Goal: Entertainment & Leisure: Consume media (video, audio)

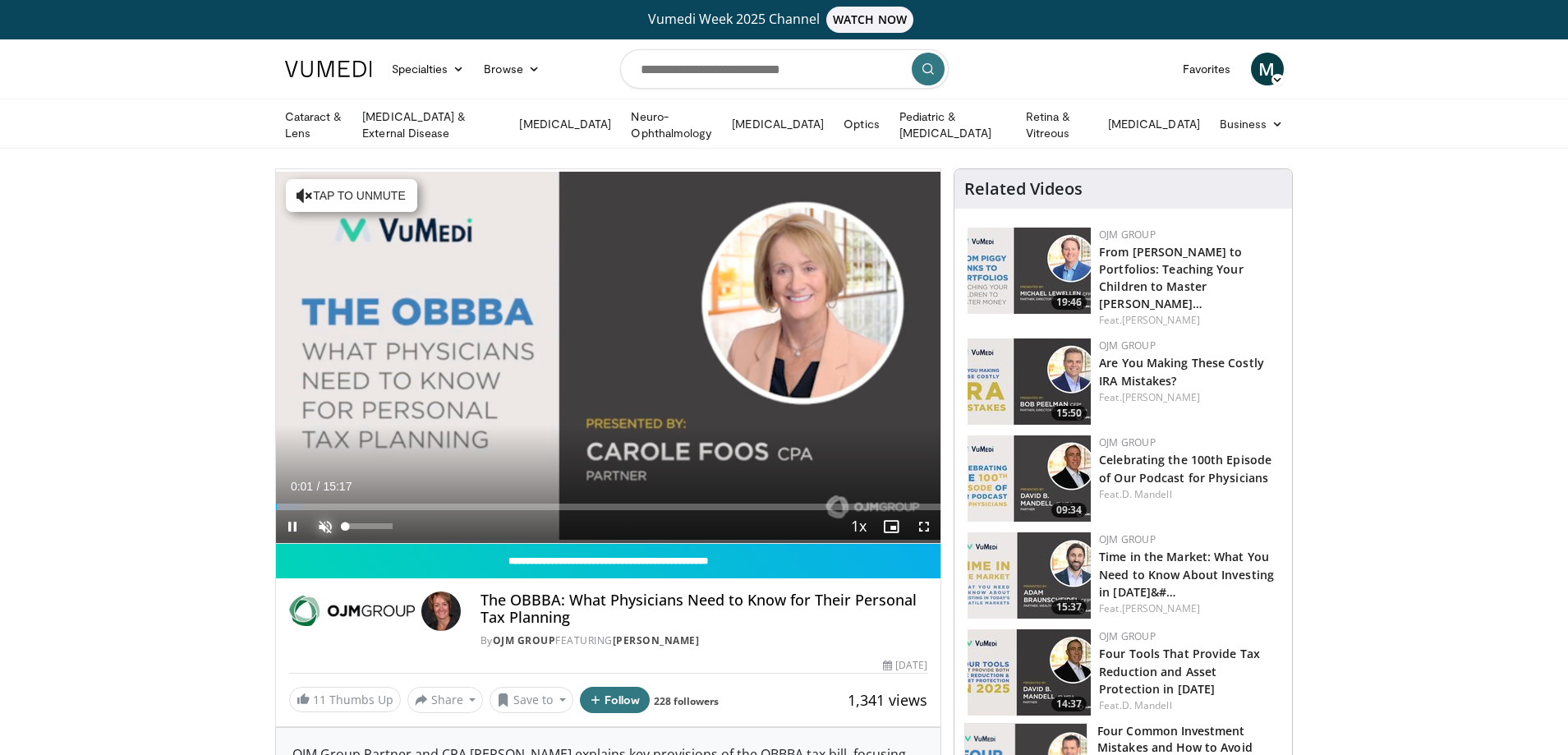
click at [328, 523] on span "Video Player" at bounding box center [326, 527] width 33 height 33
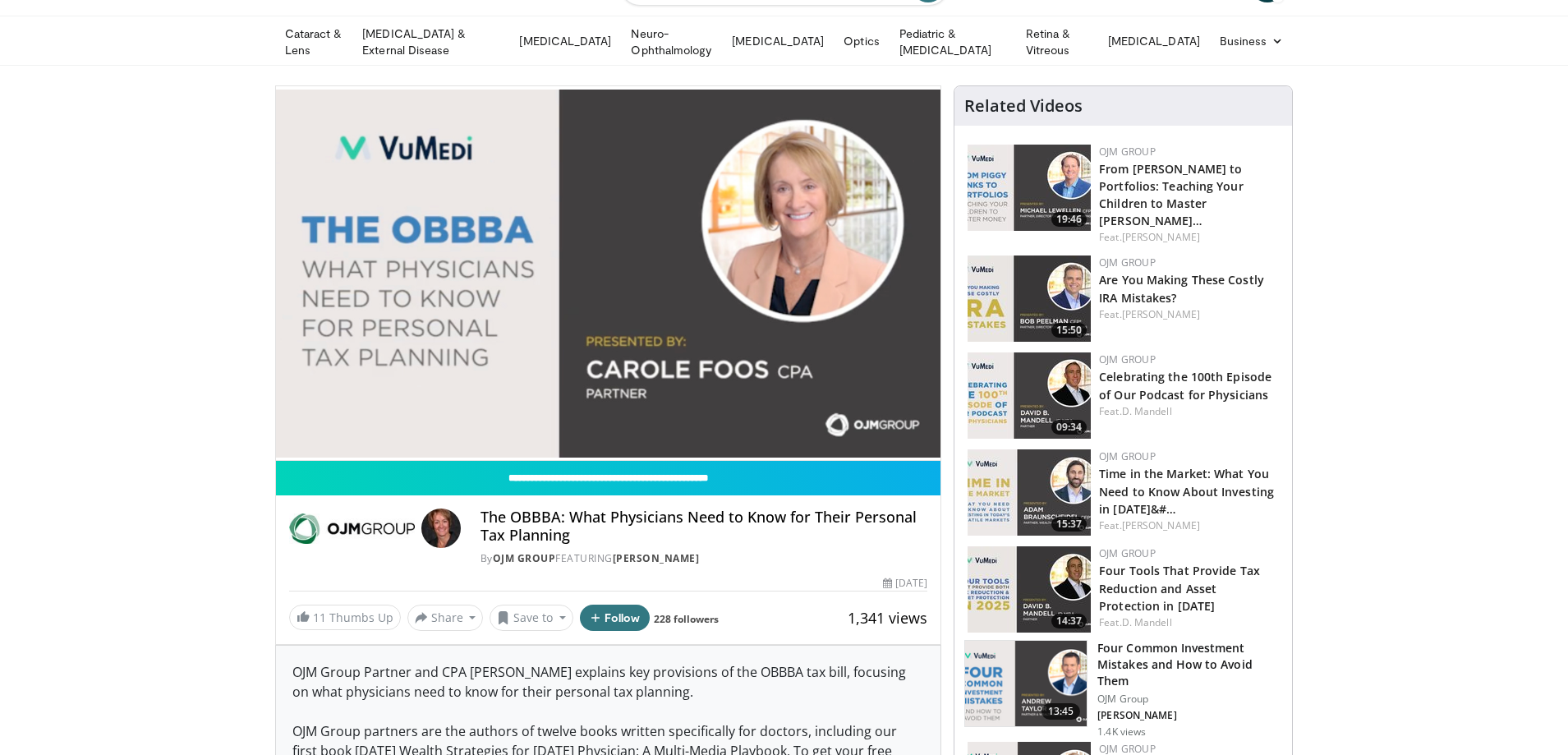
scroll to position [82, 0]
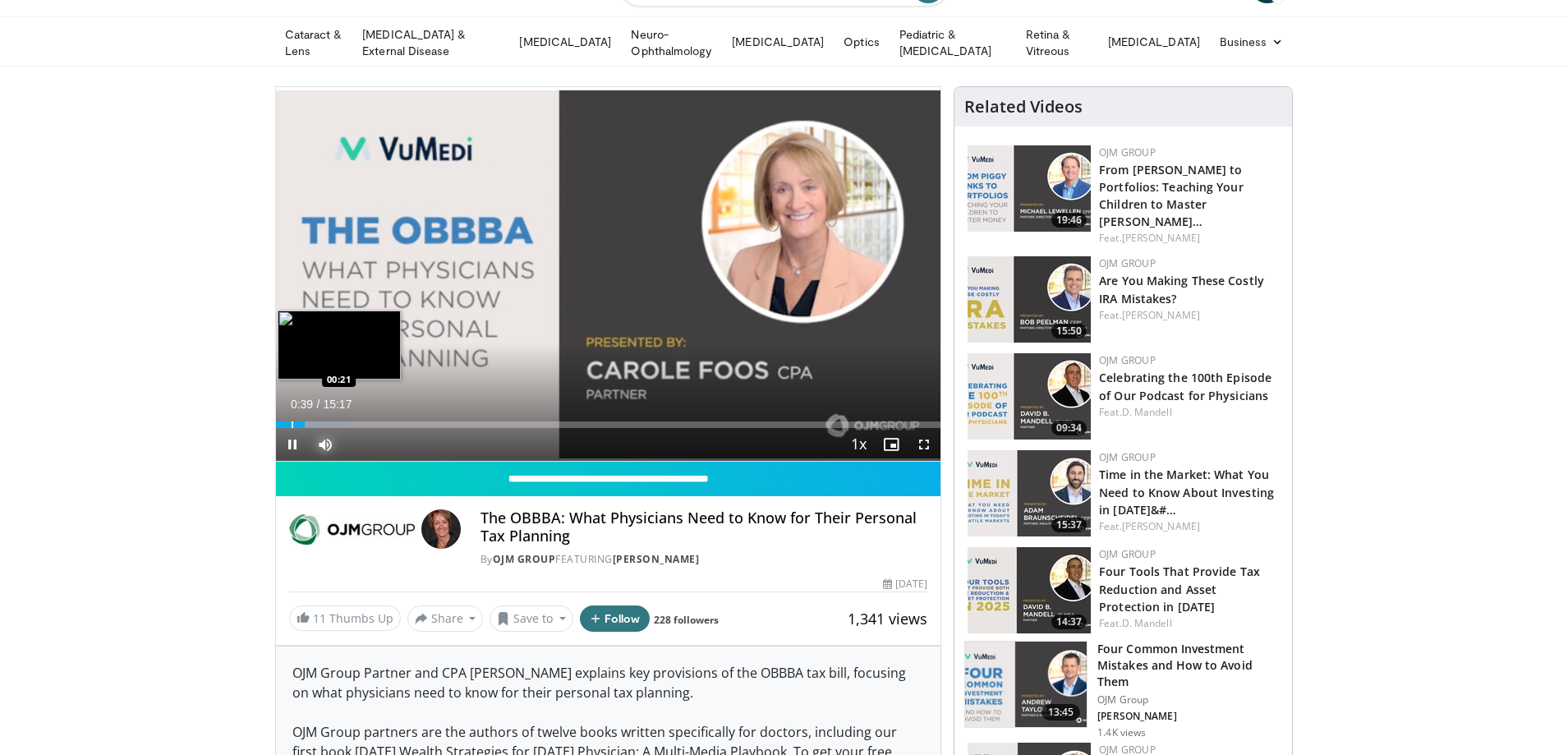
click at [292, 421] on div "Progress Bar" at bounding box center [292, 425] width 2 height 7
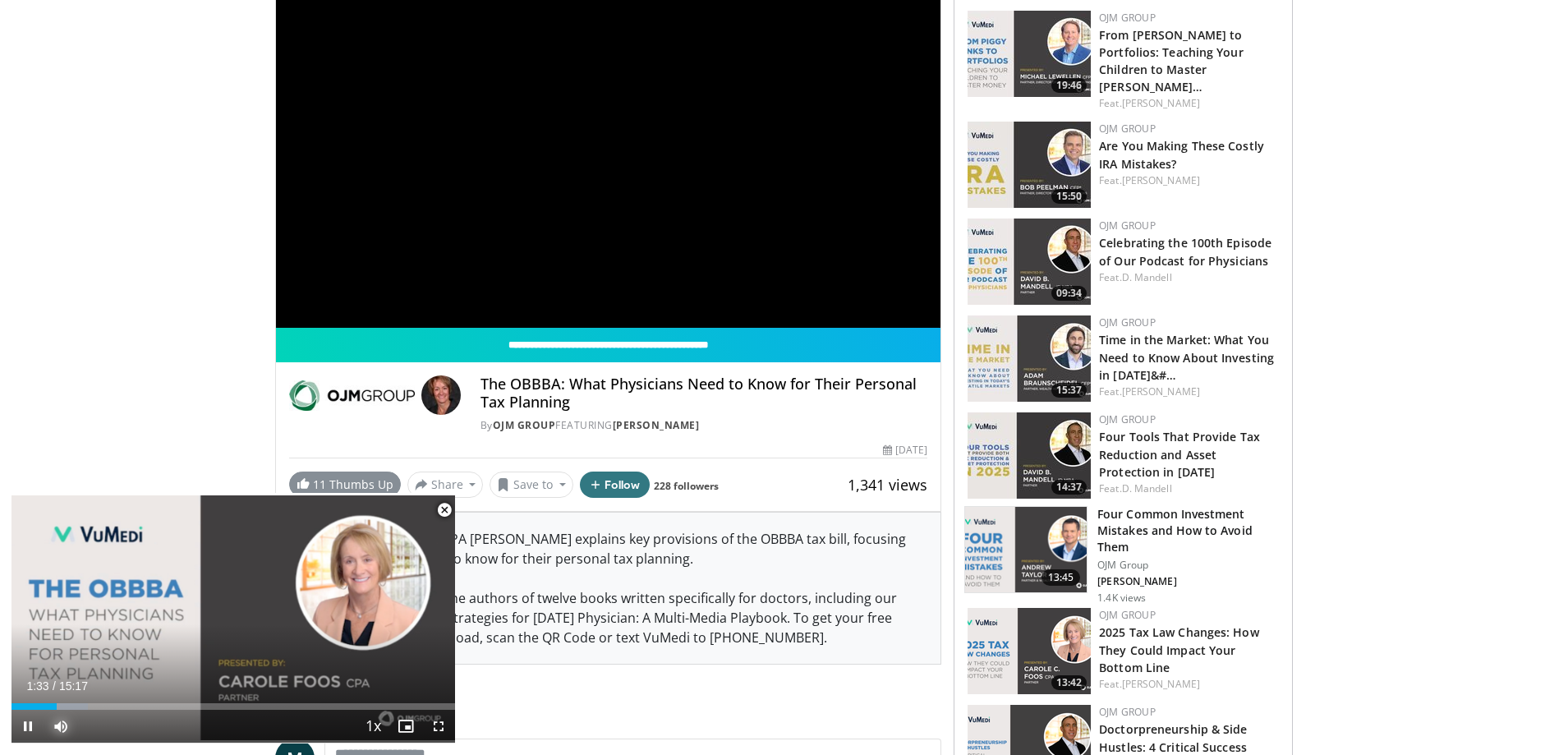
scroll to position [247, 0]
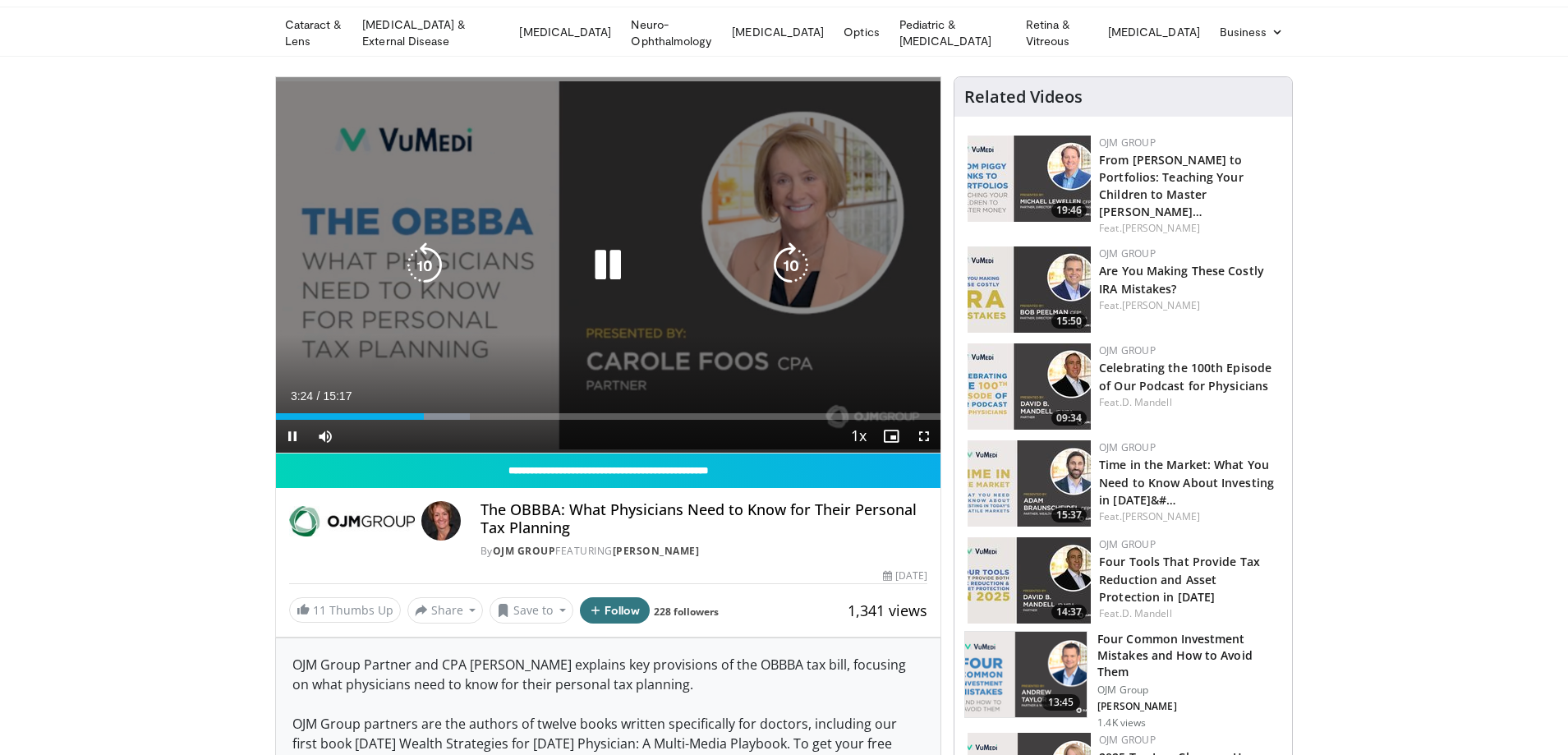
scroll to position [0, 0]
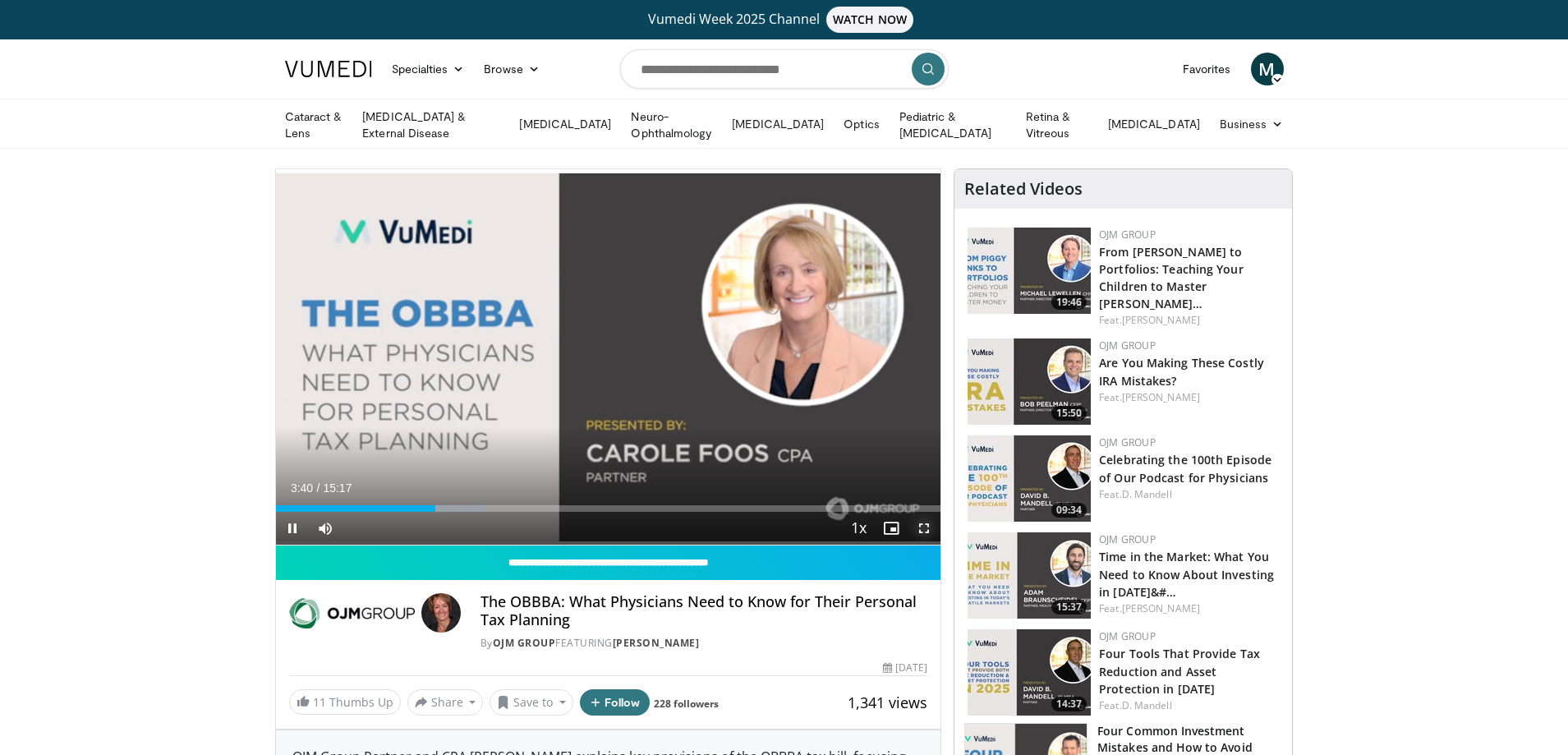
click at [927, 526] on span "Video Player" at bounding box center [925, 529] width 33 height 33
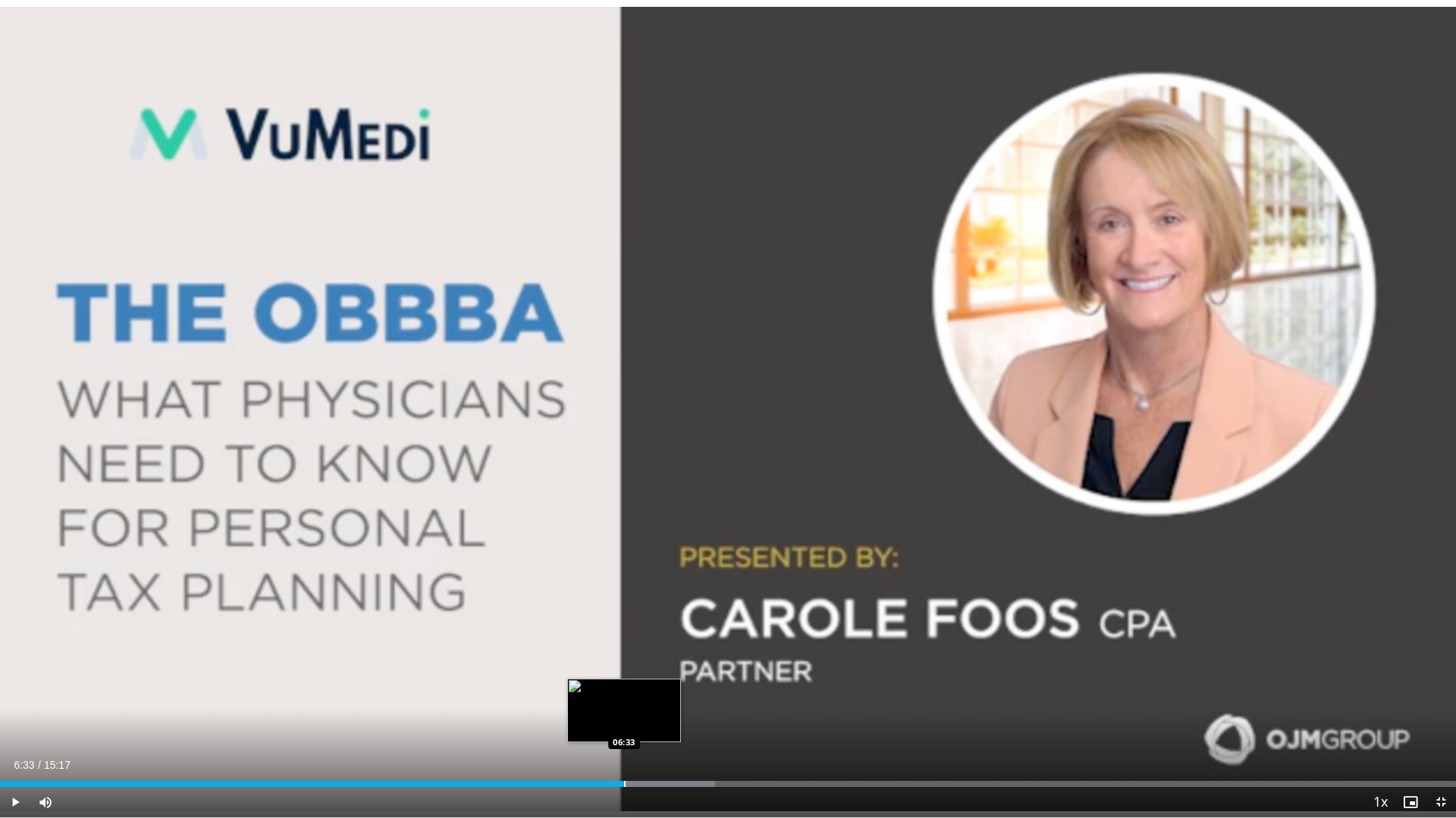
click at [624, 695] on div "Progress Bar" at bounding box center [625, 785] width 2 height 6
click at [649, 695] on div "Progress Bar" at bounding box center [650, 785] width 2 height 6
click at [665, 695] on div "Progress Bar" at bounding box center [666, 785] width 2 height 6
click at [688, 695] on div "Progress Bar" at bounding box center [688, 785] width 2 height 6
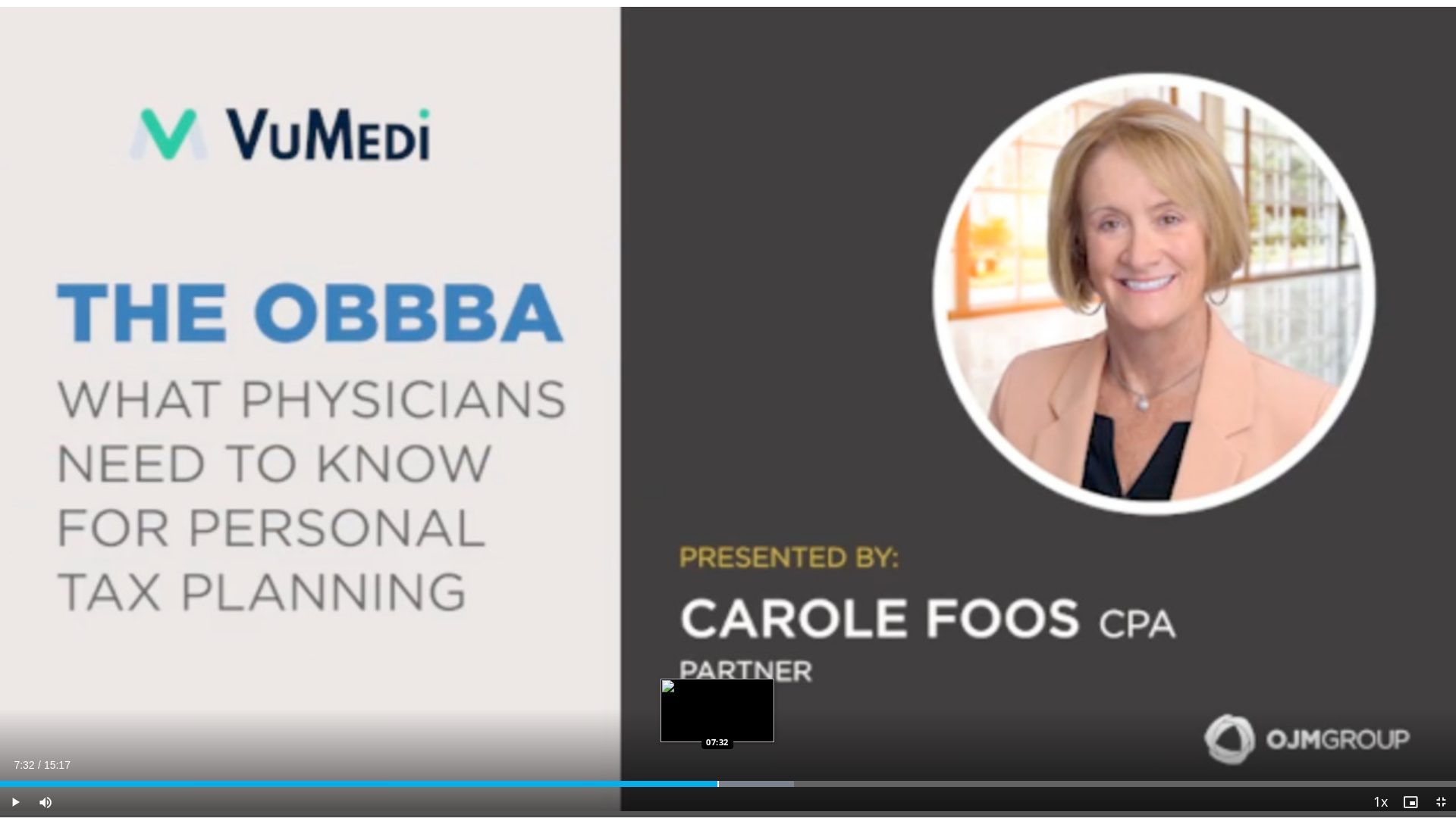
click at [717, 695] on div "Progress Bar" at bounding box center [718, 785] width 2 height 6
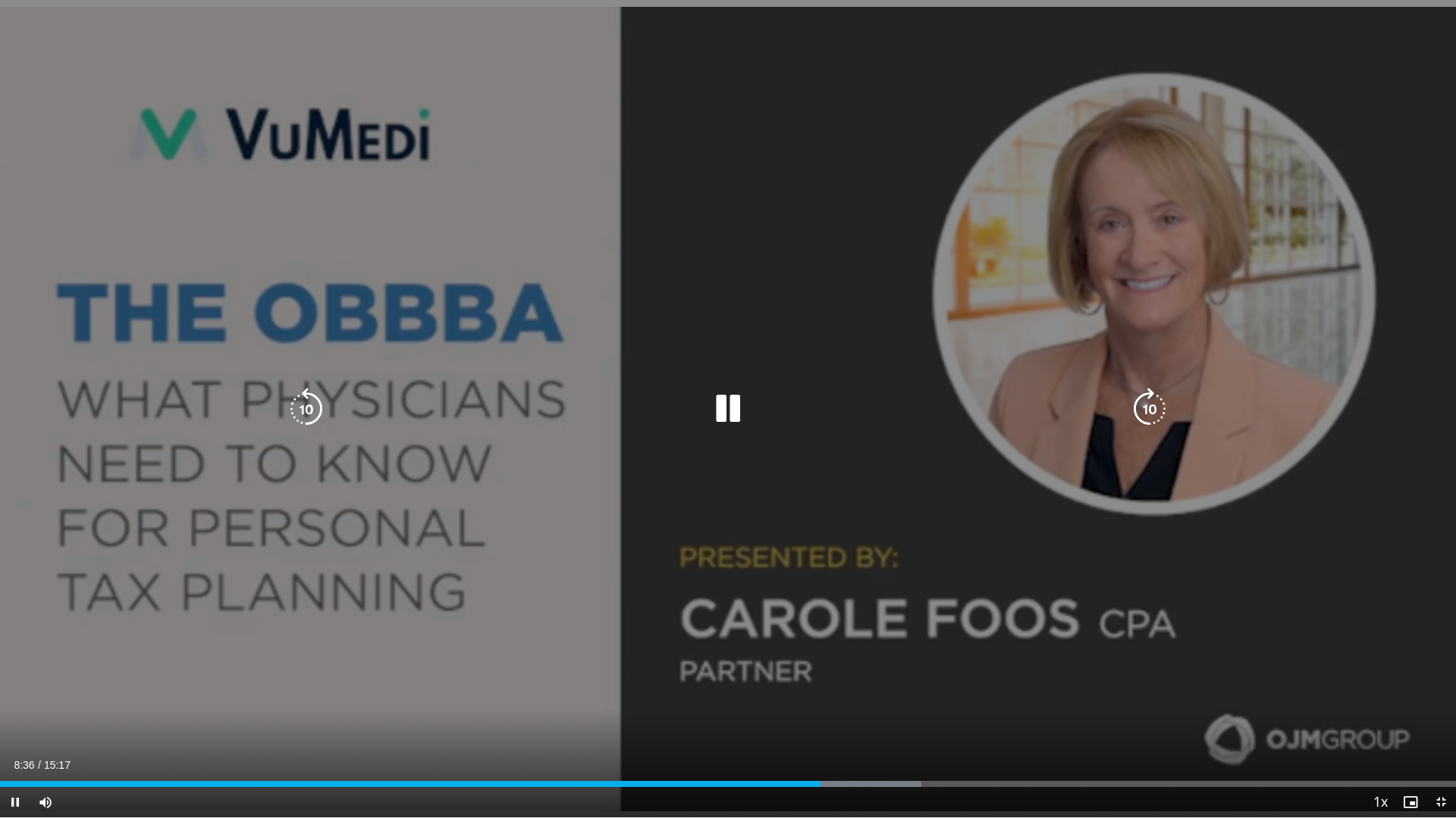
click at [720, 402] on icon "Video Player" at bounding box center [728, 409] width 43 height 43
click at [720, 409] on div "10 seconds Tap to unmute" at bounding box center [728, 409] width 1456 height 818
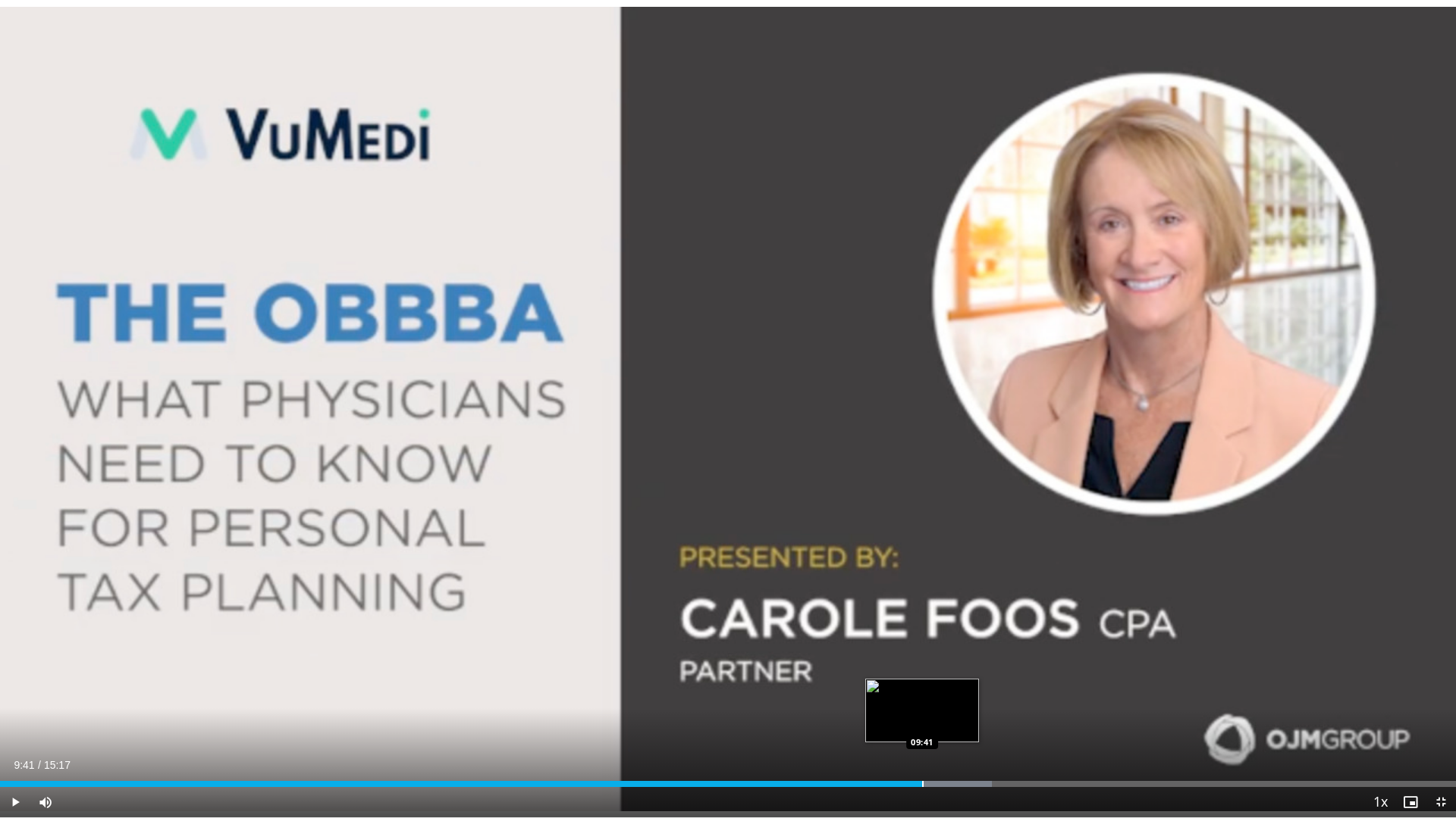
click at [922, 695] on div "Progress Bar" at bounding box center [923, 785] width 2 height 6
click at [949, 695] on div "Progress Bar" at bounding box center [950, 785] width 2 height 6
click at [975, 695] on div "Progress Bar" at bounding box center [976, 785] width 2 height 6
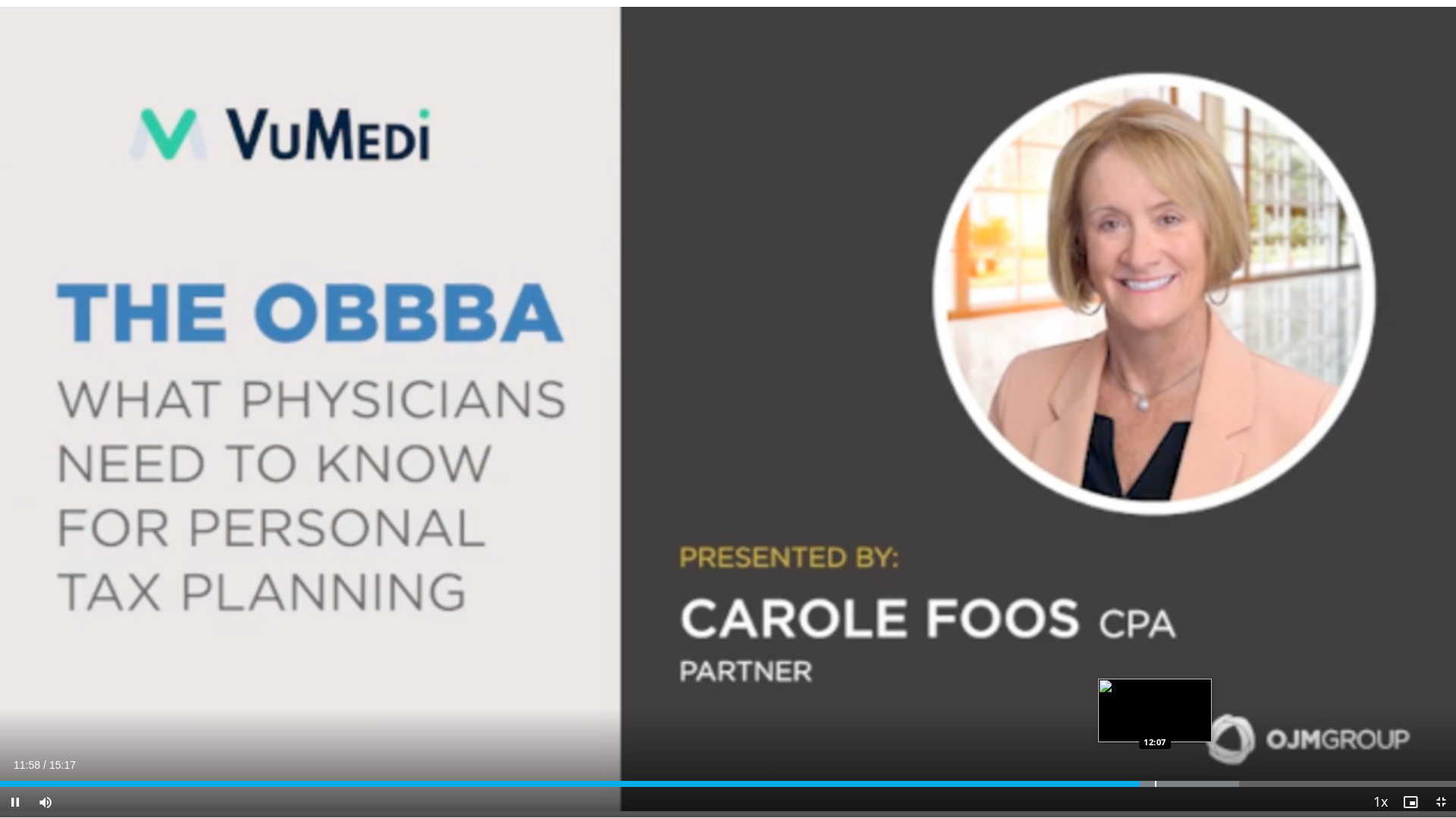
click at [1155, 695] on div "Progress Bar" at bounding box center [1155, 785] width 2 height 6
click at [1172, 695] on div "Progress Bar" at bounding box center [1172, 785] width 2 height 6
click at [1203, 695] on div "Progress Bar" at bounding box center [1204, 785] width 2 height 6
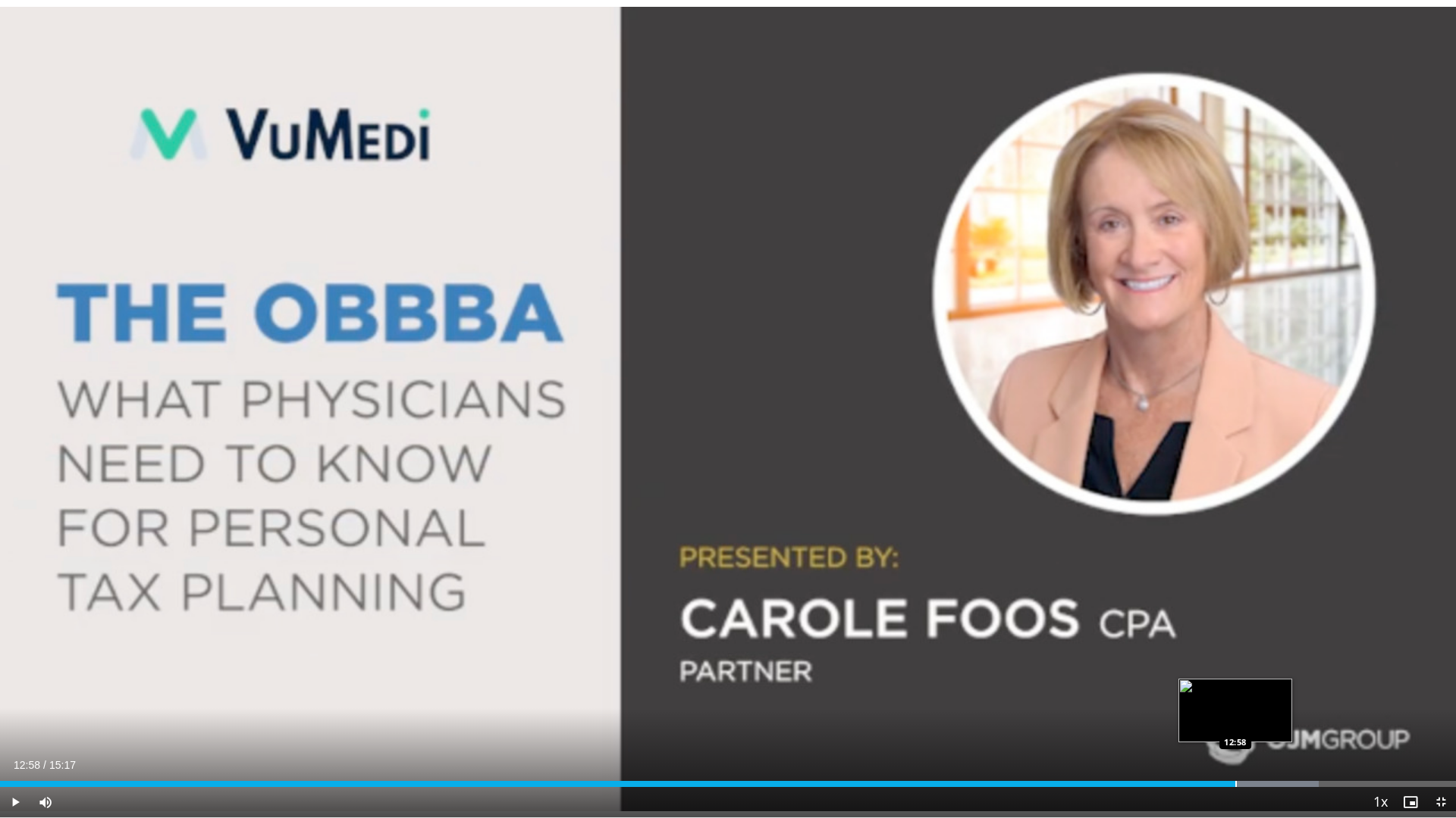
click at [1235, 695] on div "Progress Bar" at bounding box center [1236, 785] width 2 height 6
click at [1252, 695] on div "Progress Bar" at bounding box center [1260, 785] width 146 height 6
click at [1269, 695] on div "Progress Bar" at bounding box center [1270, 785] width 2 height 6
click at [1291, 695] on div "Progress Bar" at bounding box center [1292, 785] width 2 height 6
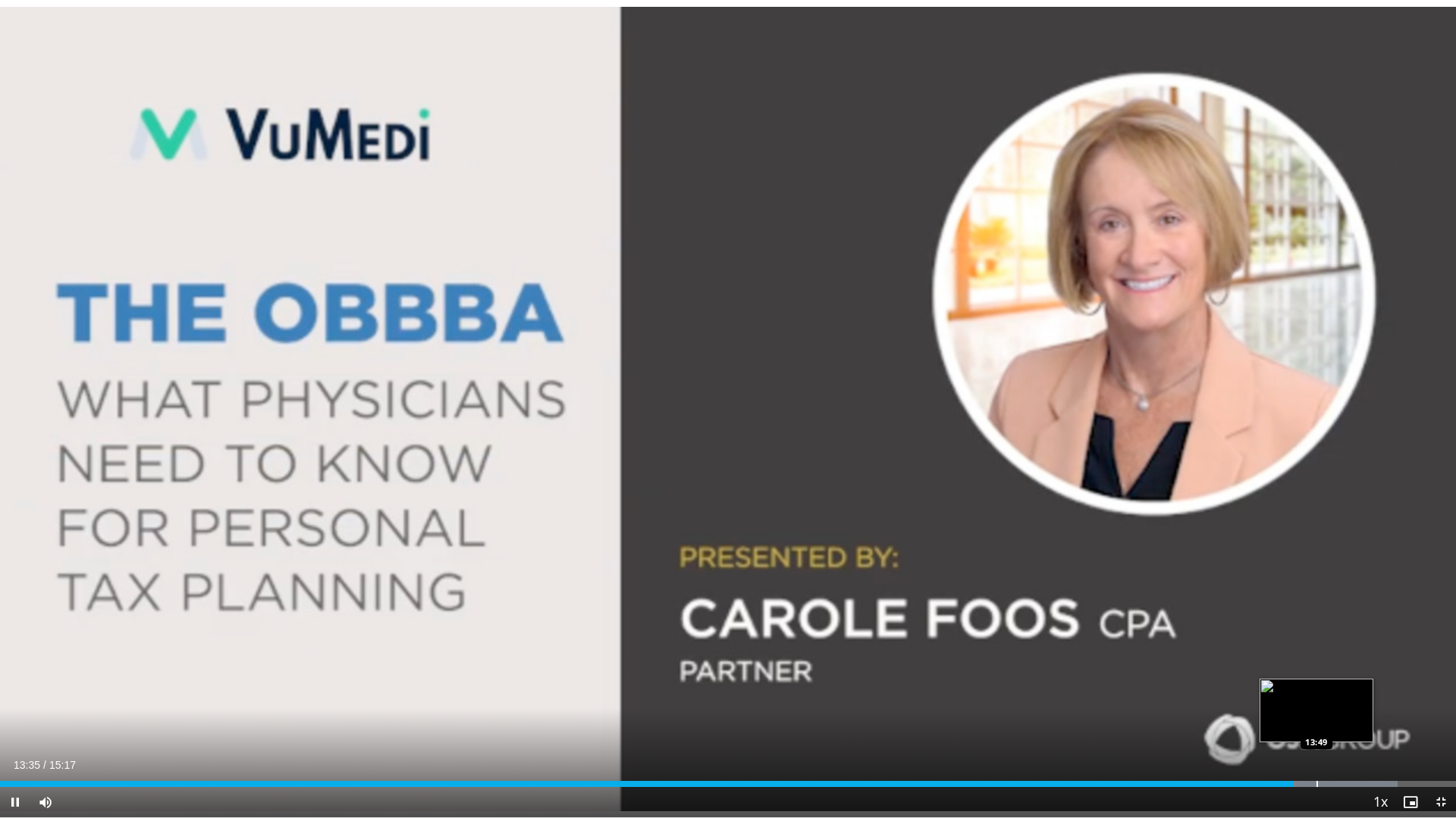
click at [1315, 695] on div "Loaded : 96.01% 13:35 13:49" at bounding box center [728, 785] width 1456 height 6
